Goal: Task Accomplishment & Management: Manage account settings

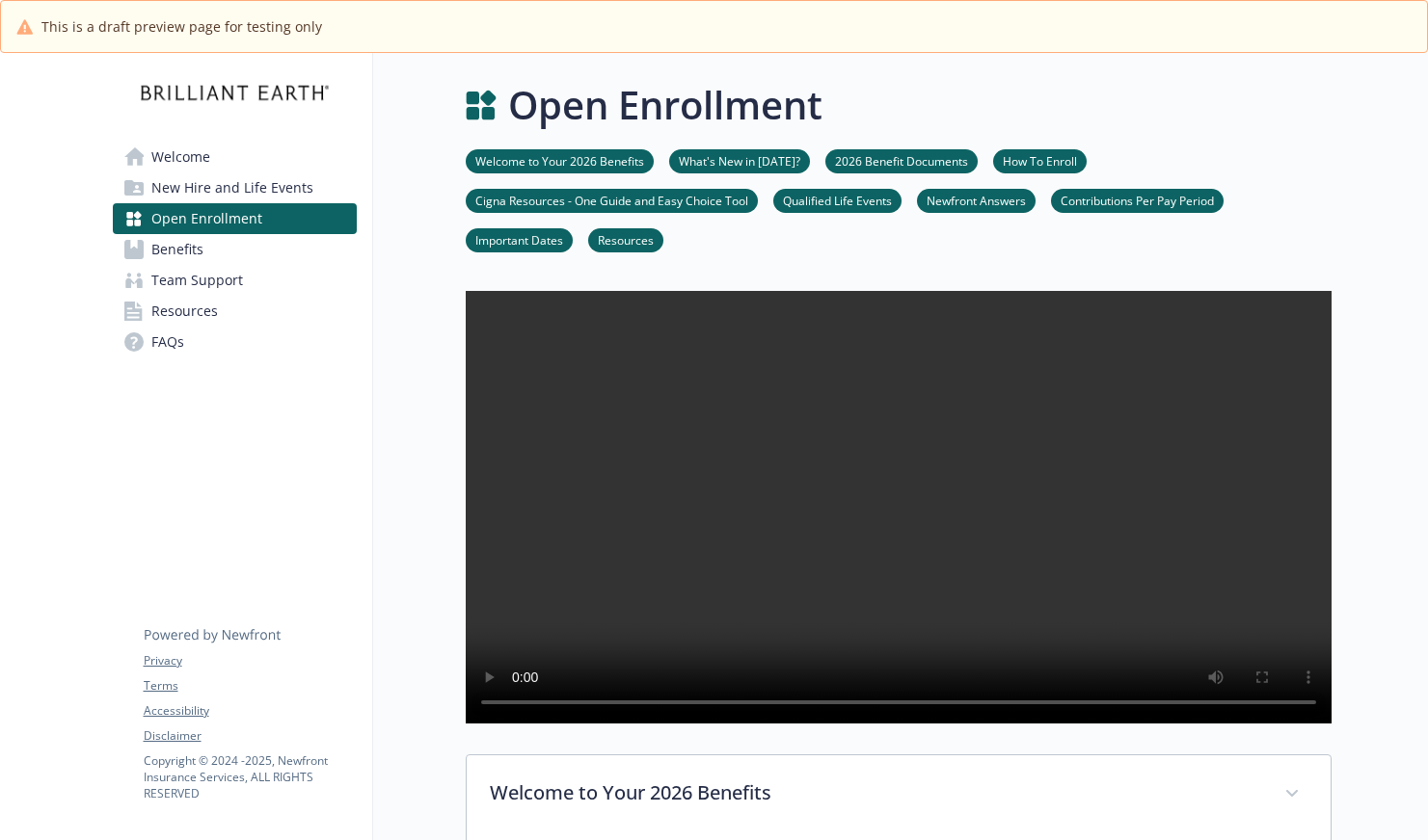
scroll to position [286, 0]
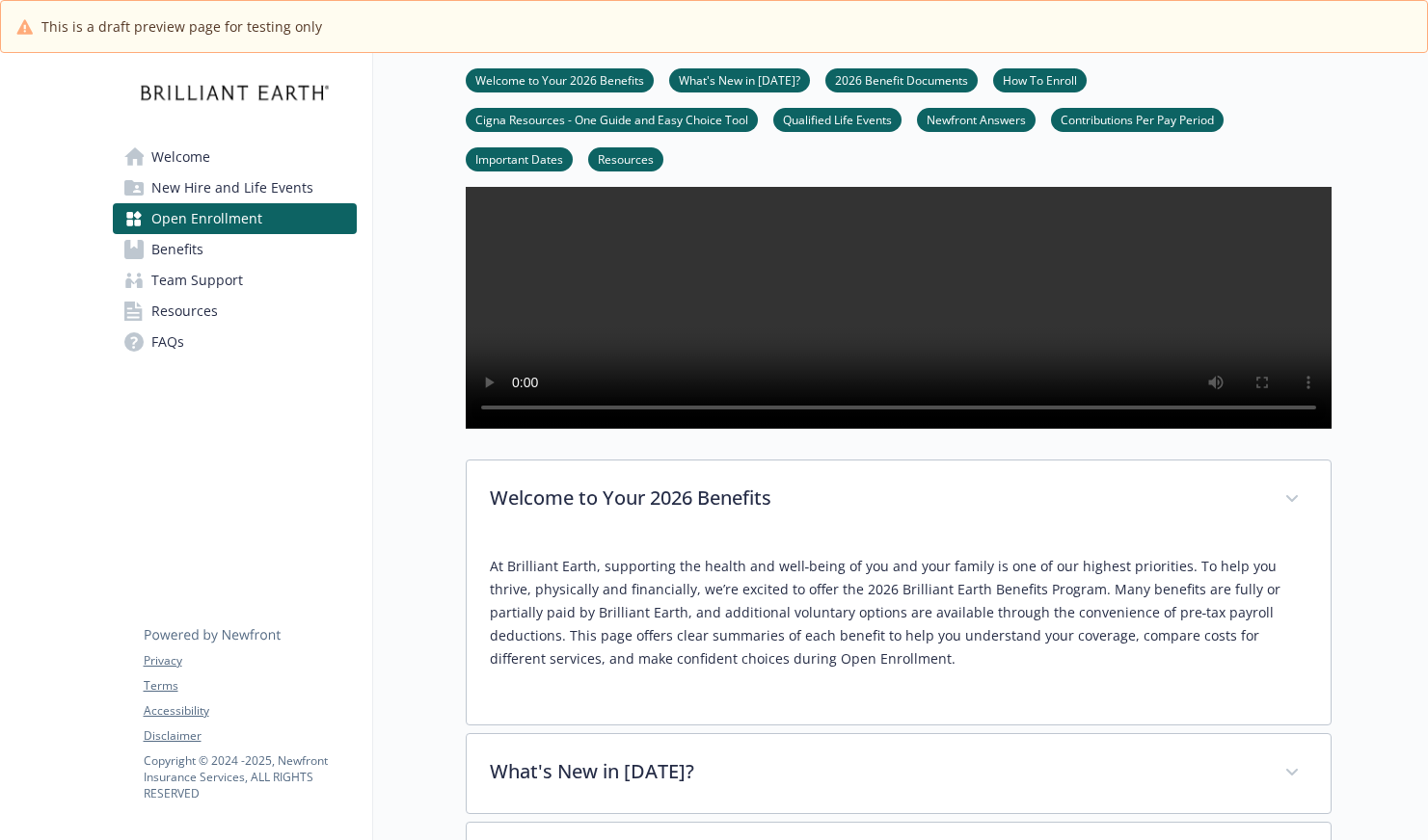
click at [1201, 121] on link "Contributions Per Pay Period" at bounding box center [1137, 119] width 172 height 18
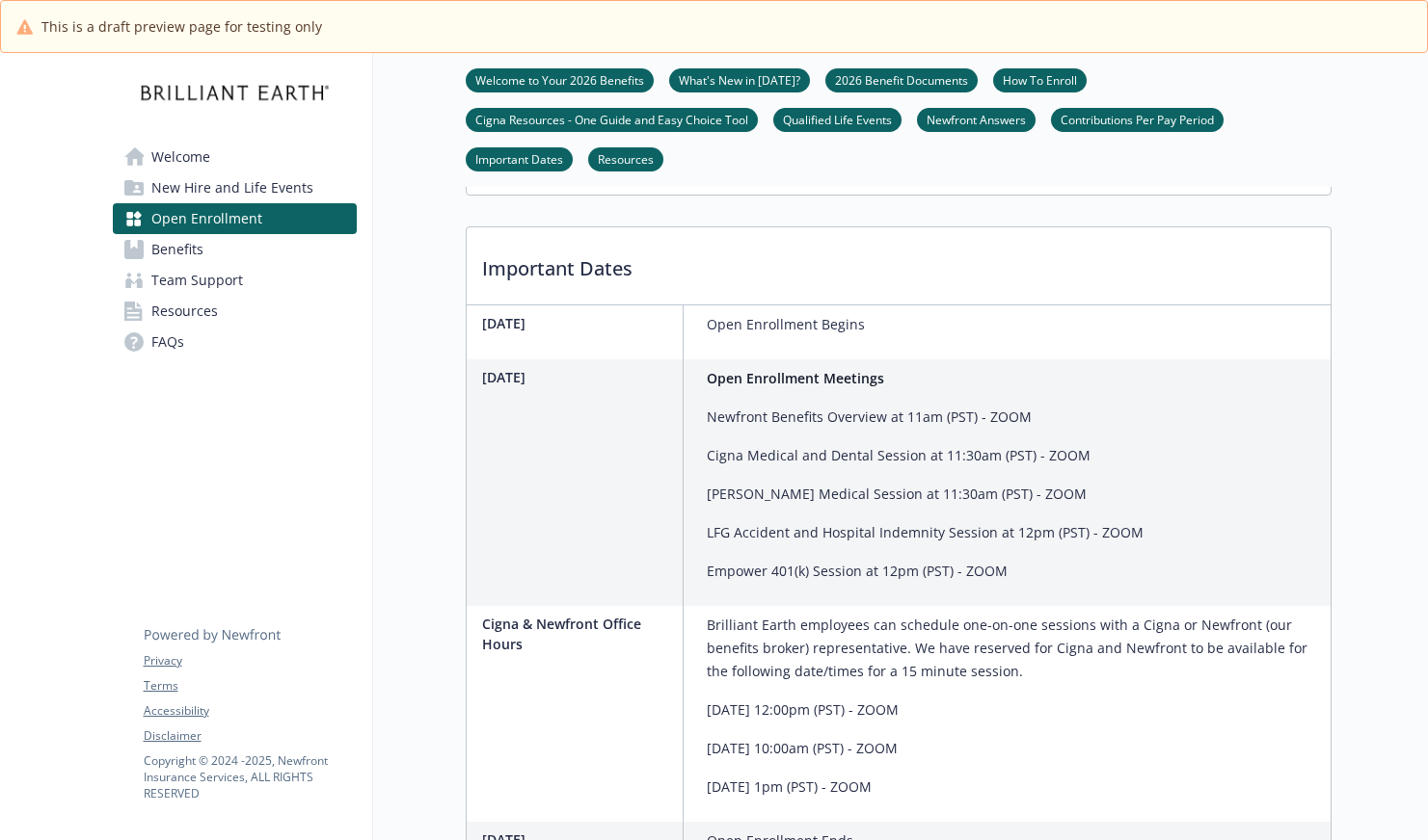
click at [1114, 113] on link "Contributions Per Pay Period" at bounding box center [1137, 119] width 172 height 18
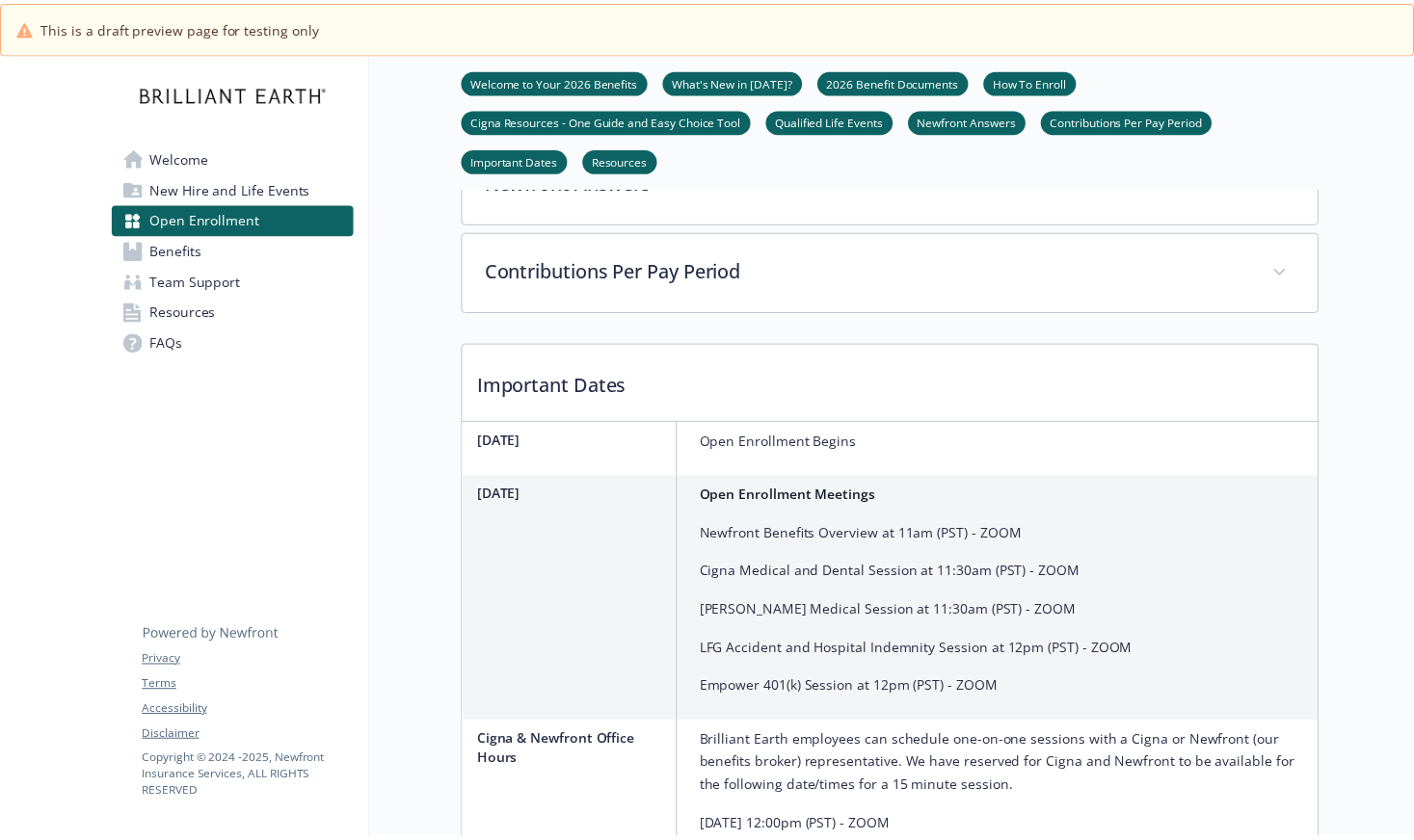
scroll to position [1326, 0]
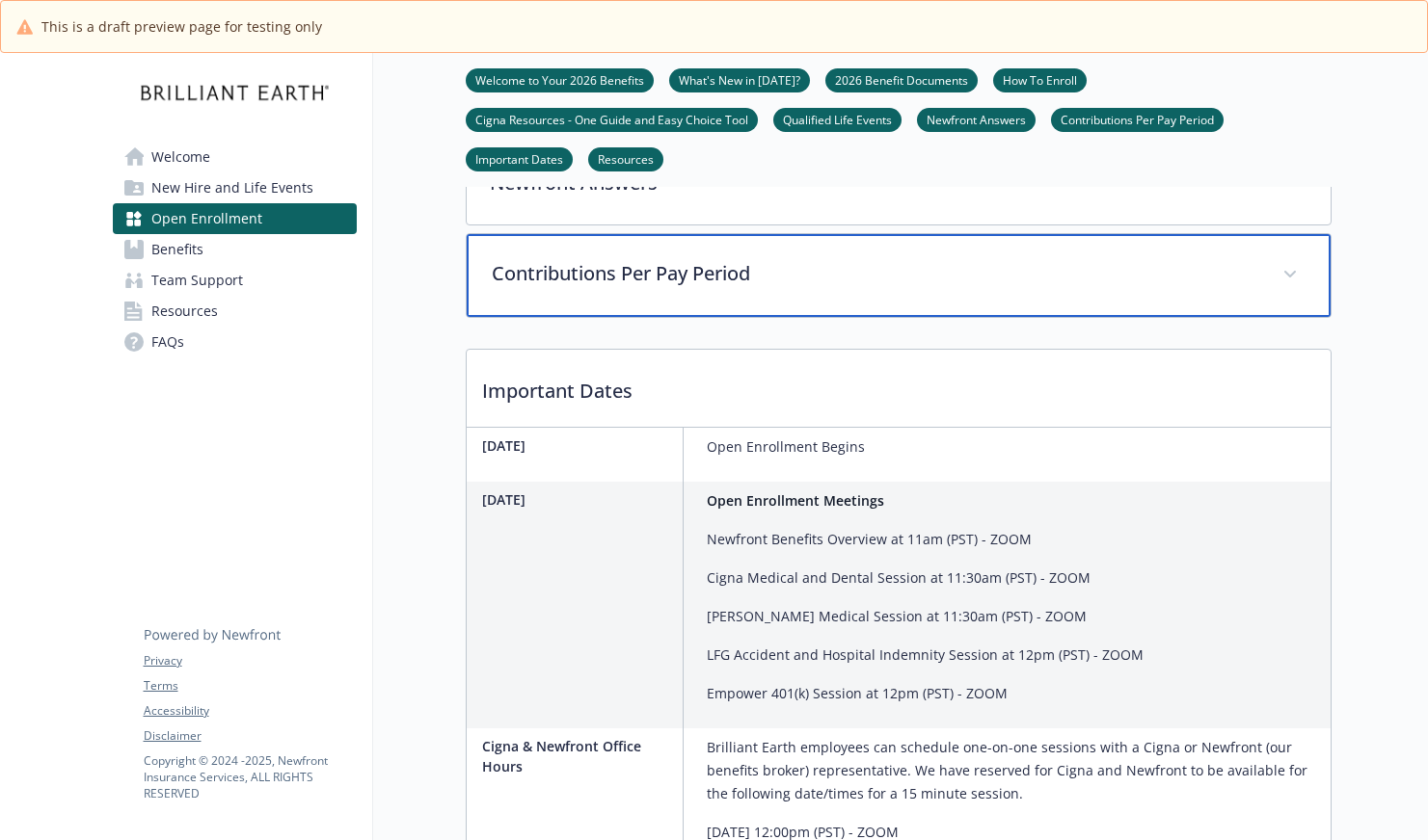
click at [842, 288] on p "Contributions Per Pay Period" at bounding box center [875, 273] width 767 height 29
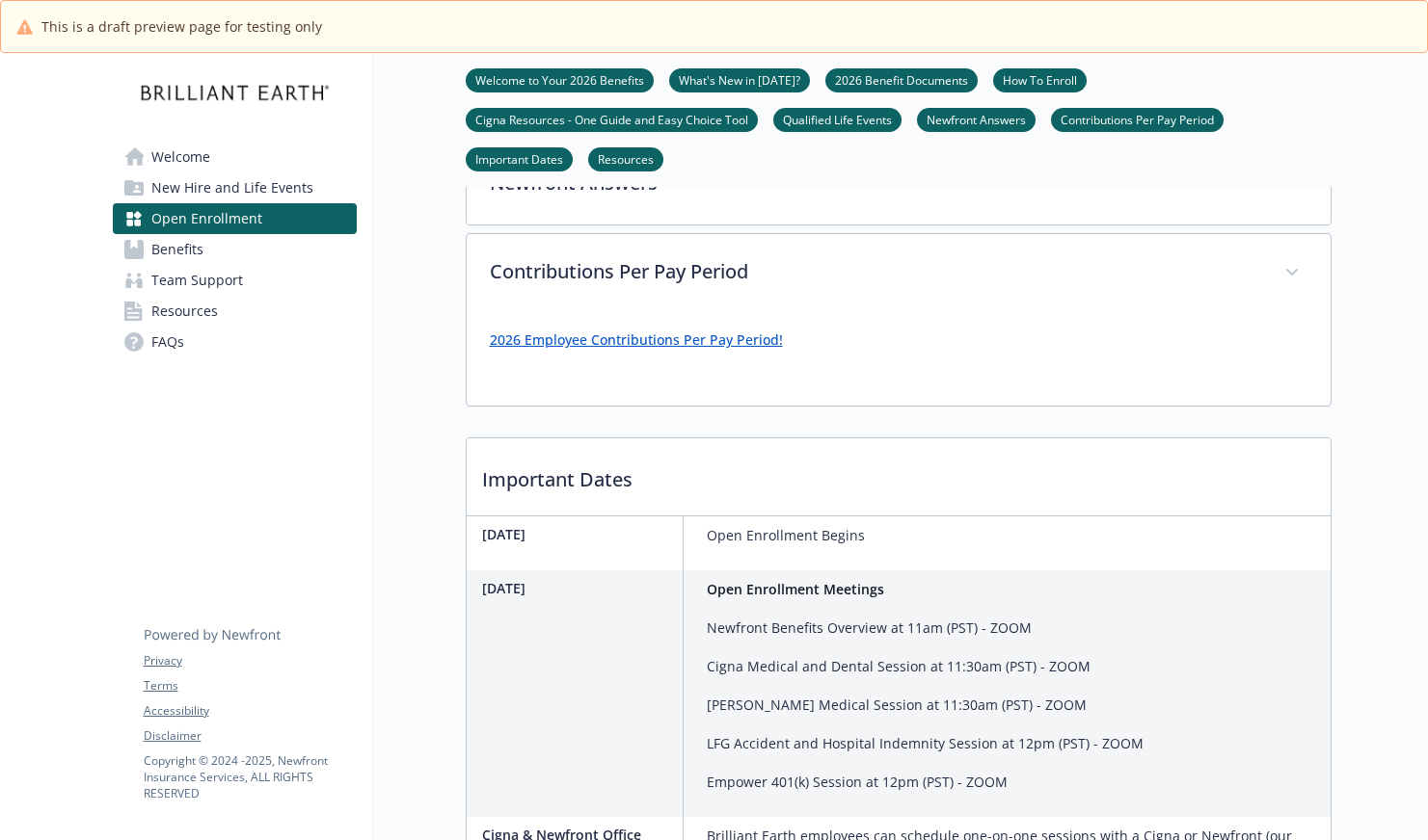
click at [739, 349] on link "2026 Employee Contributions Per Pay Period!" at bounding box center [636, 340] width 293 height 18
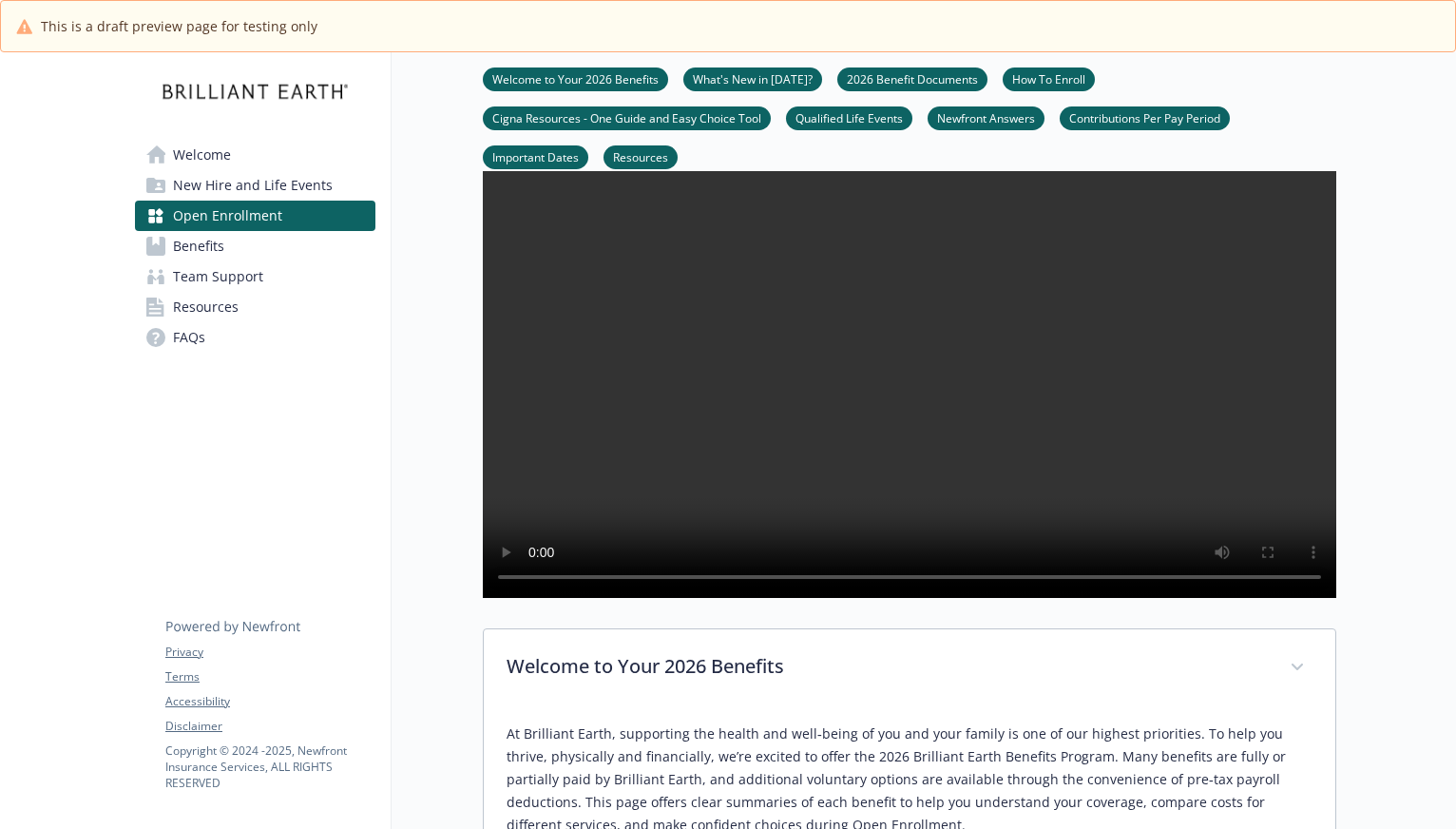
scroll to position [0, 0]
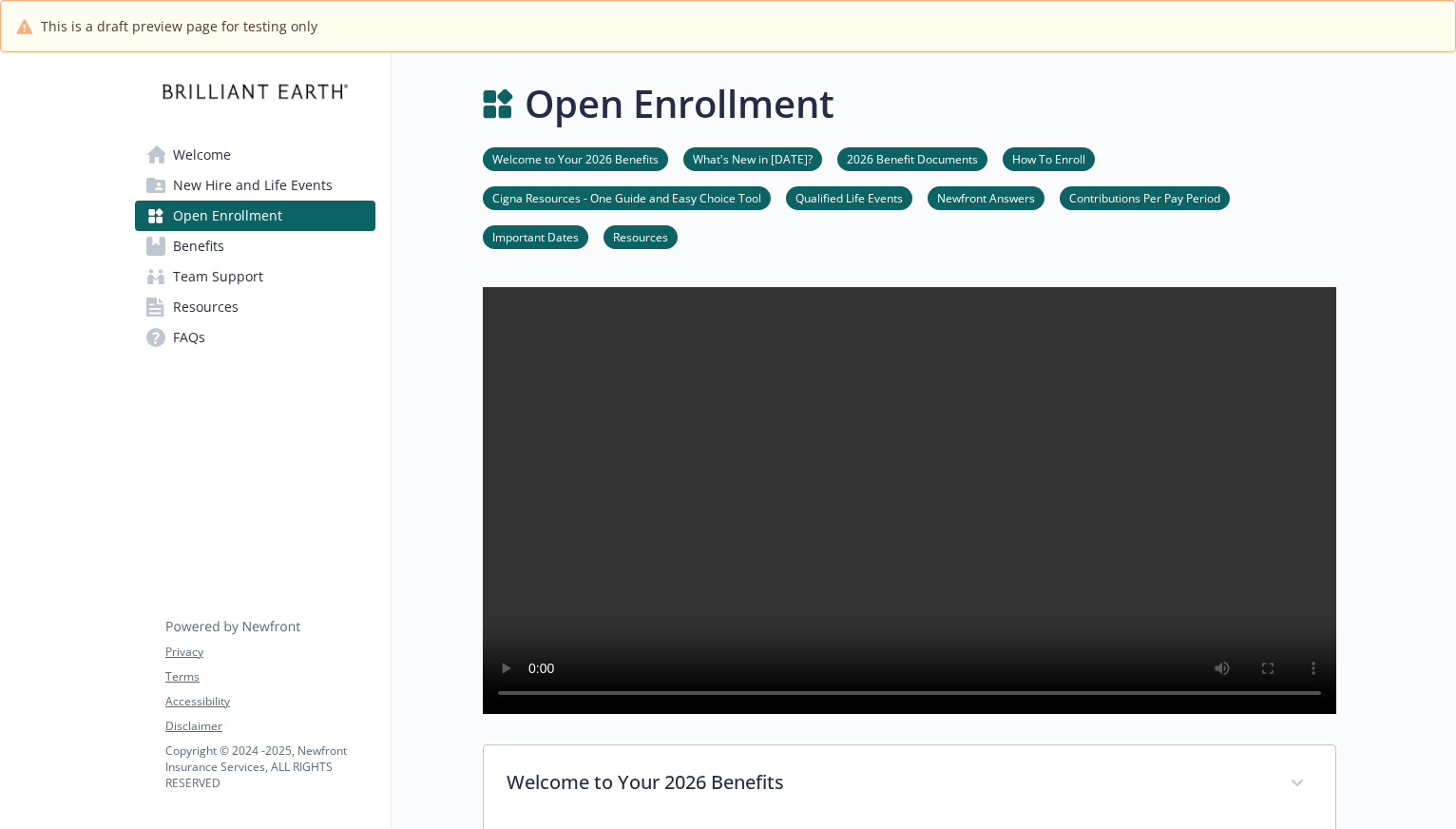
click at [185, 208] on span "Open Enrollment" at bounding box center [228, 215] width 109 height 30
